Goal: Task Accomplishment & Management: Manage account settings

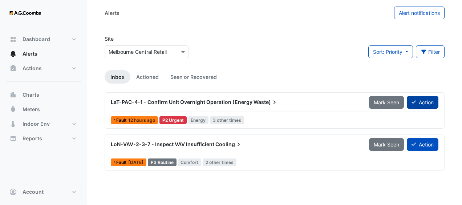
click at [424, 103] on button "Action" at bounding box center [423, 102] width 32 height 13
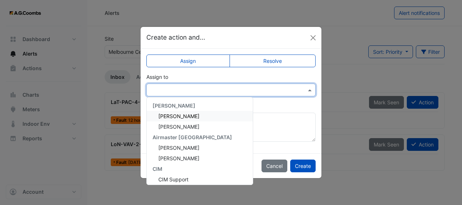
click at [247, 89] on input "text" at bounding box center [223, 91] width 147 height 8
click at [224, 117] on div "[PERSON_NAME]" at bounding box center [200, 116] width 106 height 11
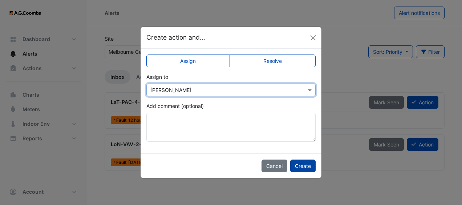
click at [307, 161] on button "Create" at bounding box center [302, 166] width 25 height 13
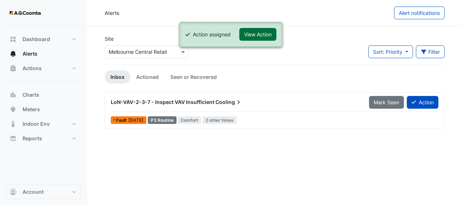
click at [268, 33] on button "View Action" at bounding box center [258, 34] width 37 height 13
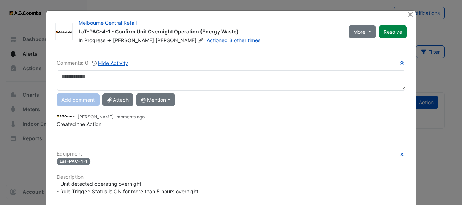
click at [229, 77] on textarea at bounding box center [231, 80] width 349 height 20
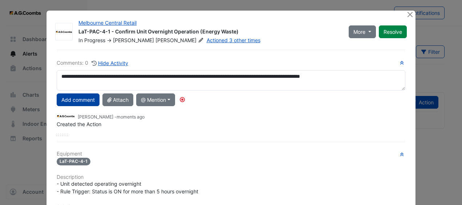
type textarea "**********"
click at [89, 95] on button "Add comment" at bounding box center [78, 99] width 43 height 13
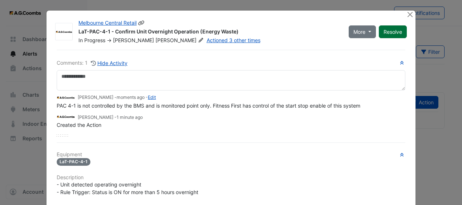
click at [389, 32] on button "Resolve" at bounding box center [393, 31] width 28 height 13
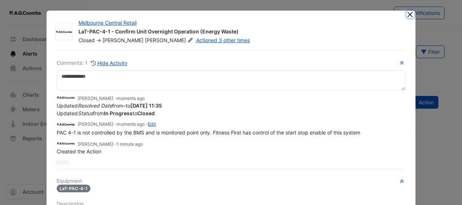
click at [409, 15] on button "Close" at bounding box center [411, 15] width 8 height 8
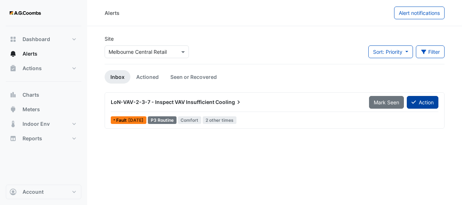
click at [421, 102] on button "Action" at bounding box center [423, 102] width 32 height 13
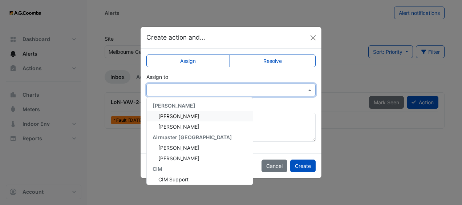
click at [195, 90] on input "text" at bounding box center [223, 91] width 147 height 8
click at [206, 116] on div "[PERSON_NAME]" at bounding box center [200, 116] width 106 height 11
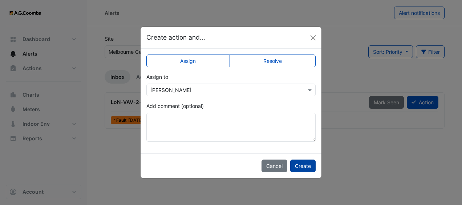
click at [310, 162] on button "Create" at bounding box center [302, 166] width 25 height 13
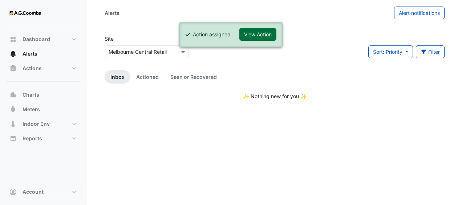
click at [265, 35] on button "View Action" at bounding box center [258, 34] width 37 height 13
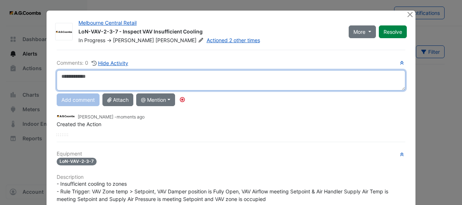
click at [244, 81] on textarea at bounding box center [231, 80] width 349 height 20
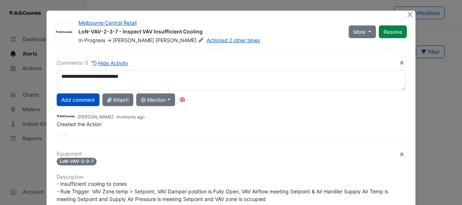
drag, startPoint x: 120, startPoint y: 78, endPoint x: 210, endPoint y: 116, distance: 97.9
click at [246, 126] on div "Created the Action" at bounding box center [231, 124] width 349 height 8
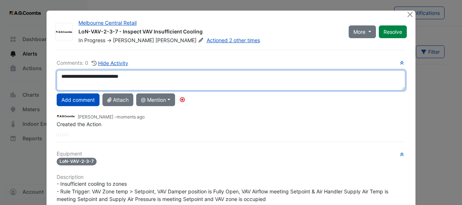
click at [142, 78] on textarea "**********" at bounding box center [231, 80] width 349 height 20
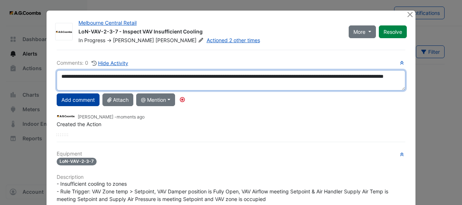
type textarea "**********"
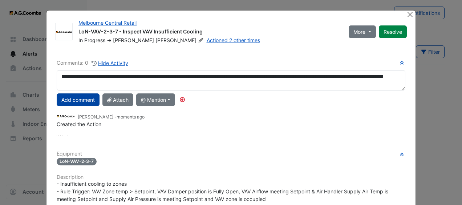
click at [79, 98] on button "Add comment" at bounding box center [78, 99] width 43 height 13
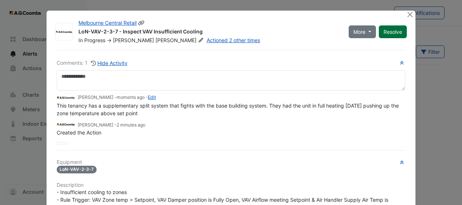
click at [395, 33] on button "Resolve" at bounding box center [393, 31] width 28 height 13
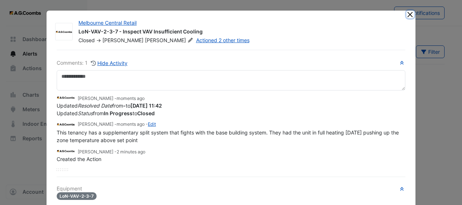
click at [407, 15] on button "Close" at bounding box center [411, 15] width 8 height 8
